Goal: Register for event/course

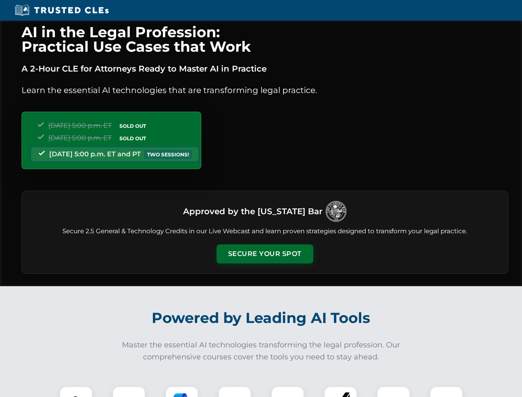
click at [265, 254] on button "Secure Your Spot" at bounding box center [265, 253] width 97 height 19
click at [76, 392] on img at bounding box center [76, 403] width 24 height 24
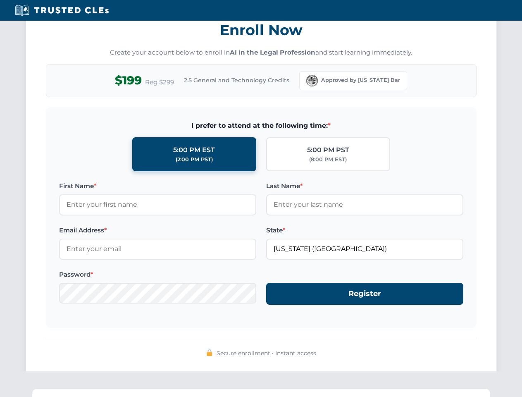
scroll to position [812, 0]
